Goal: Navigation & Orientation: Go to known website

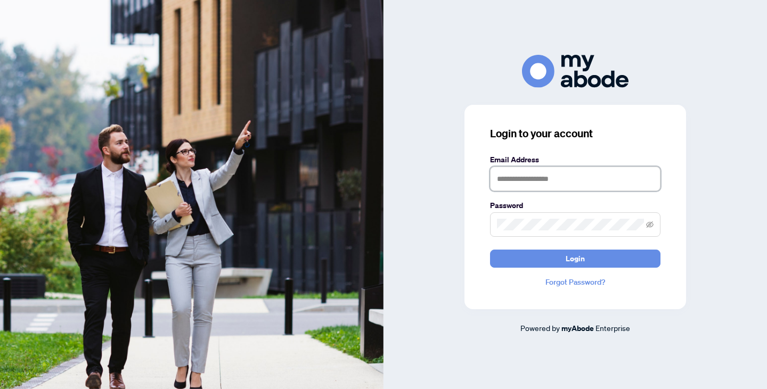
click at [524, 189] on input "text" at bounding box center [575, 179] width 170 height 25
type input "**********"
click at [540, 218] on span at bounding box center [575, 225] width 170 height 25
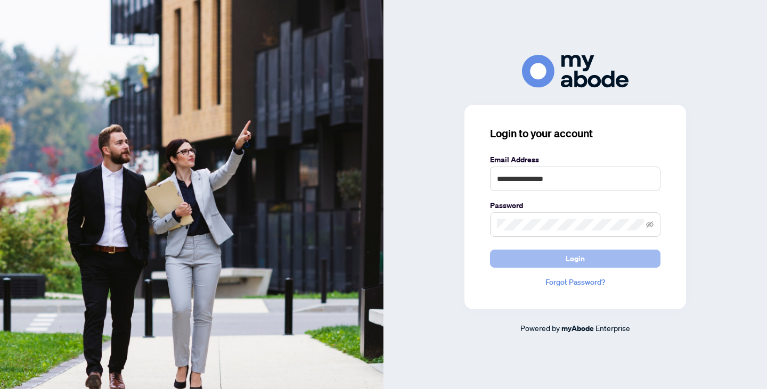
click at [546, 257] on button "Login" at bounding box center [575, 259] width 170 height 18
